Goal: Task Accomplishment & Management: Manage account settings

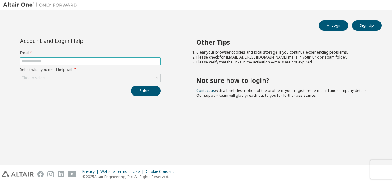
click at [108, 62] on input "text" at bounding box center [91, 61] width 138 height 5
type input "**********"
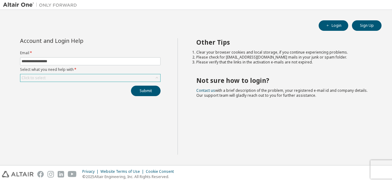
click at [77, 76] on div "Click to select" at bounding box center [90, 77] width 140 height 7
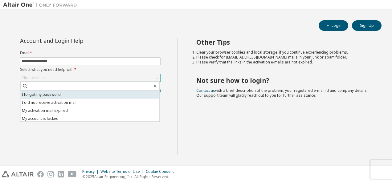
click at [68, 94] on li "I forgot my password" at bounding box center [89, 95] width 139 height 8
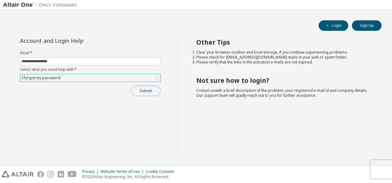
click at [146, 93] on button "Submit" at bounding box center [146, 91] width 30 height 10
click at [328, 24] on icon "button" at bounding box center [328, 26] width 4 height 4
